Goal: Navigation & Orientation: Find specific page/section

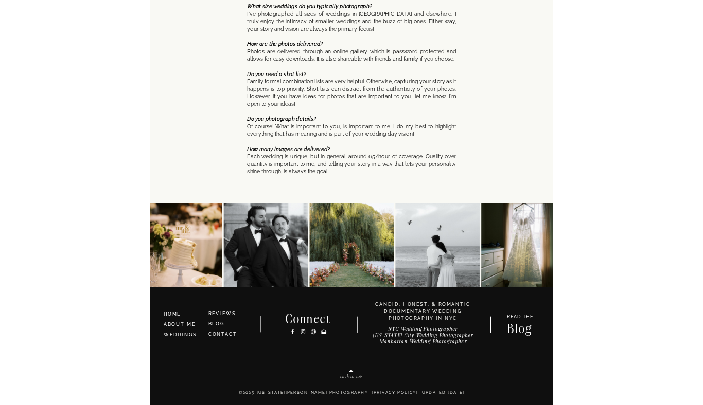
scroll to position [3480, 0]
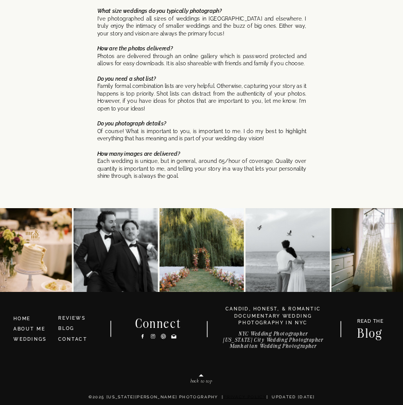
click at [238, 397] on link "Privacy Policy" at bounding box center [245, 397] width 43 height 5
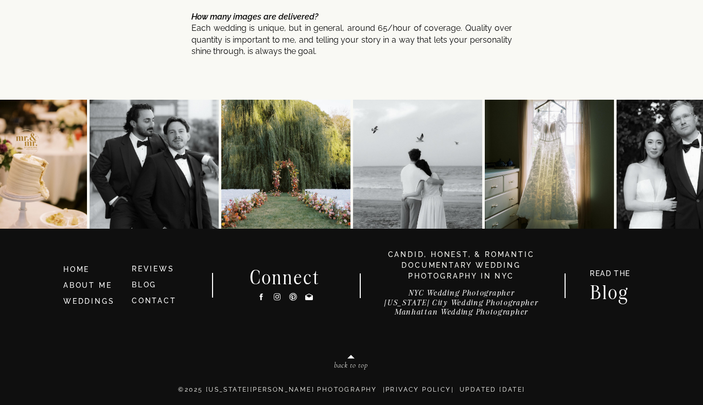
scroll to position [5558, 0]
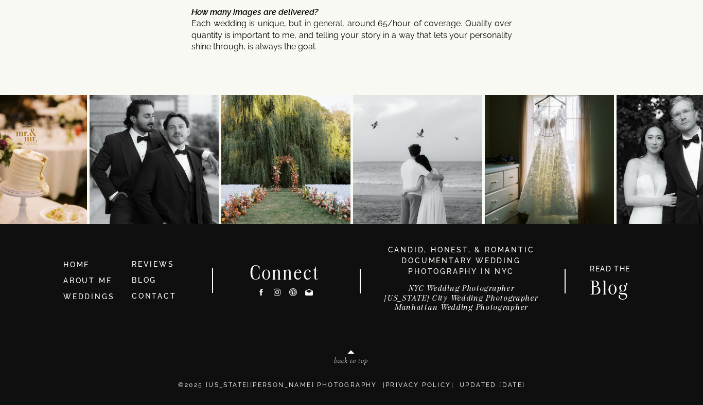
click at [313, 186] on img at bounding box center [285, 159] width 129 height 129
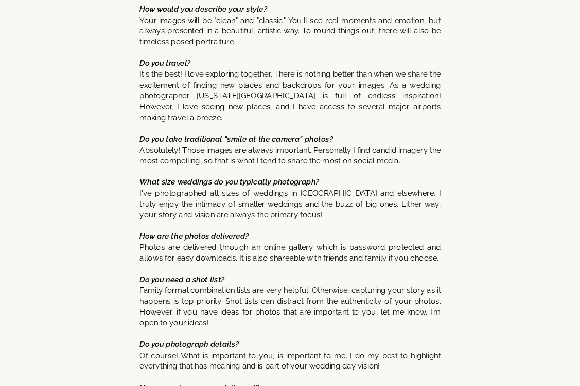
scroll to position [5213, 0]
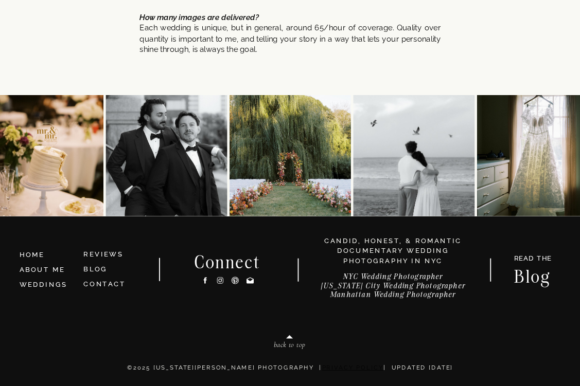
click at [358, 368] on link "Privacy Policy" at bounding box center [353, 367] width 62 height 7
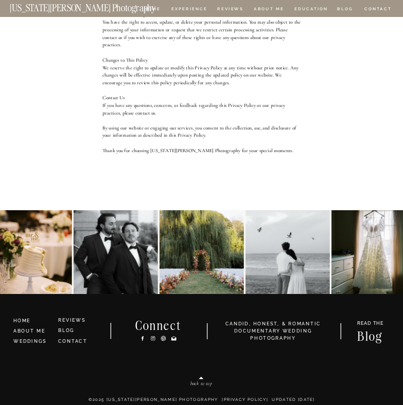
scroll to position [345, 0]
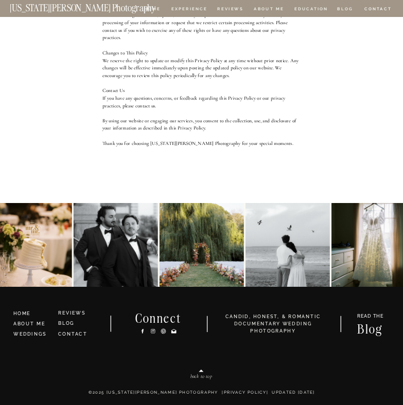
click at [99, 351] on div "CONTACT BLOG REVIEWS ABOUT ME Experience EDUCATION HOME Georgia Sheridan Photog…" at bounding box center [201, 30] width 403 height 750
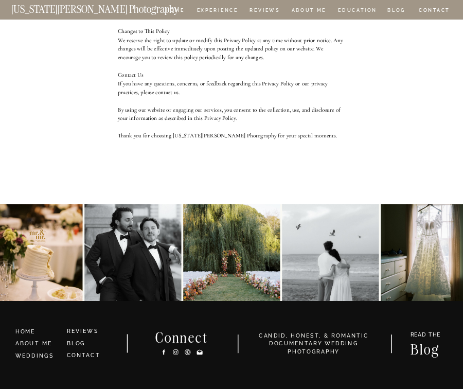
scroll to position [473, 0]
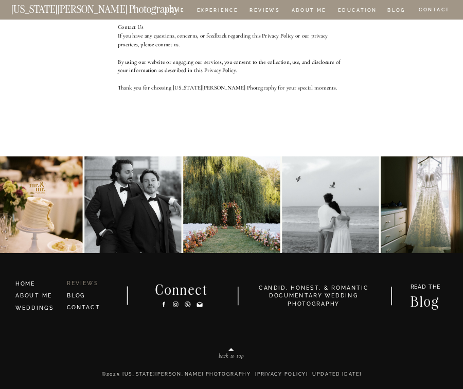
click at [90, 284] on link "REVIEWS" at bounding box center [83, 283] width 32 height 6
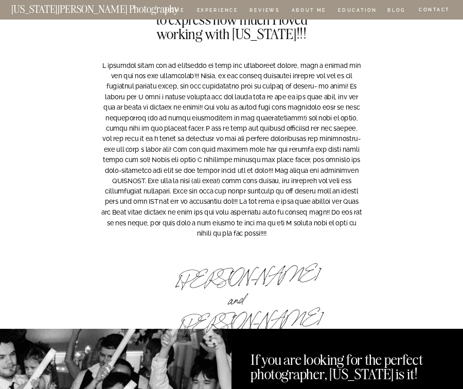
scroll to position [2292, 0]
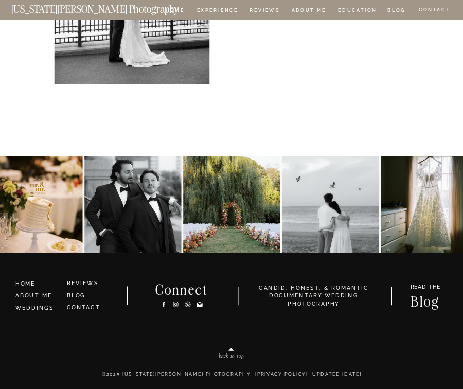
click at [199, 305] on icon at bounding box center [200, 304] width 6 height 5
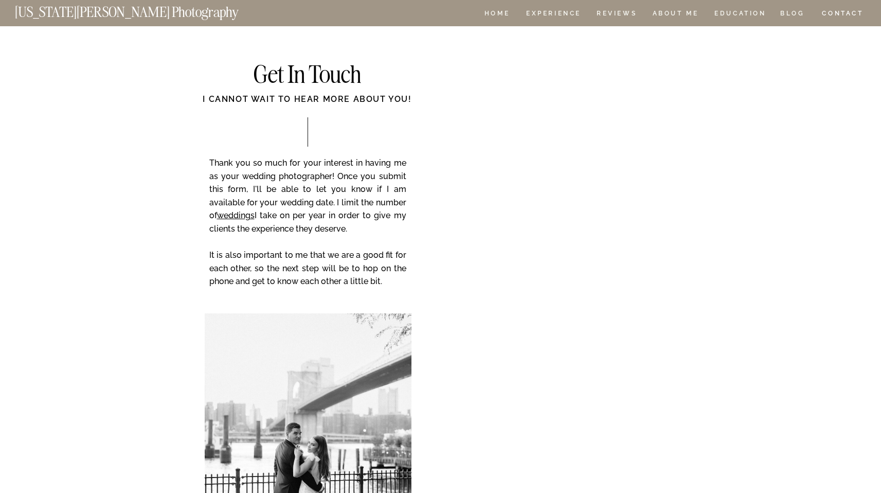
scroll to position [2573, 0]
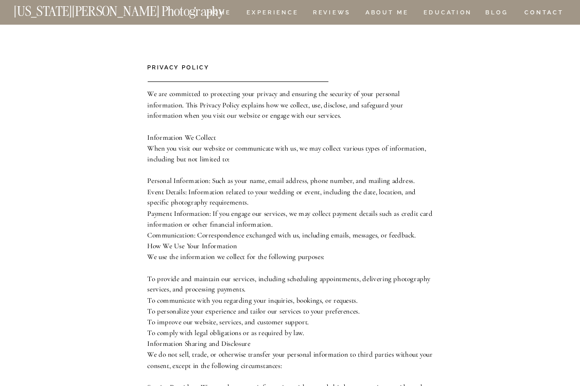
click at [222, 7] on nav "[US_STATE][PERSON_NAME] Photography" at bounding box center [135, 9] width 242 height 8
